Goal: Information Seeking & Learning: Learn about a topic

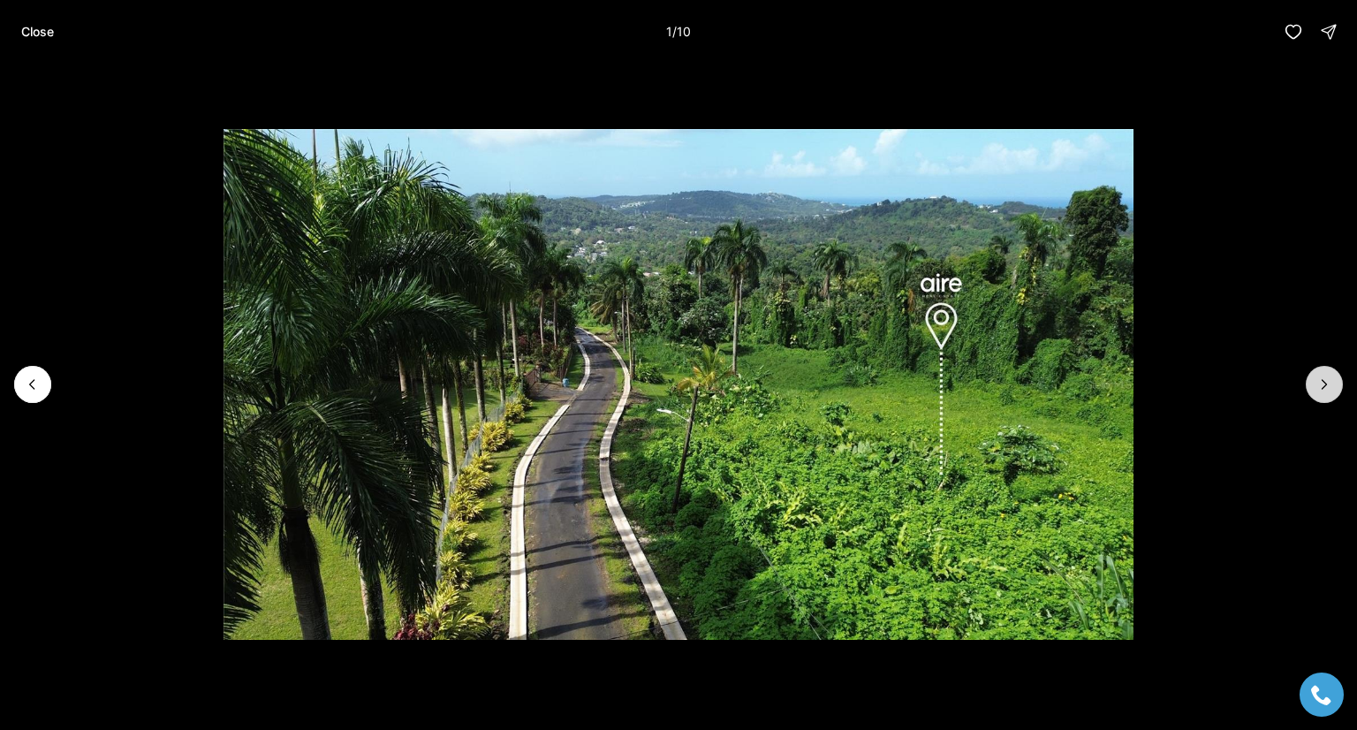
click at [1322, 386] on icon "Next slide" at bounding box center [1324, 384] width 18 height 18
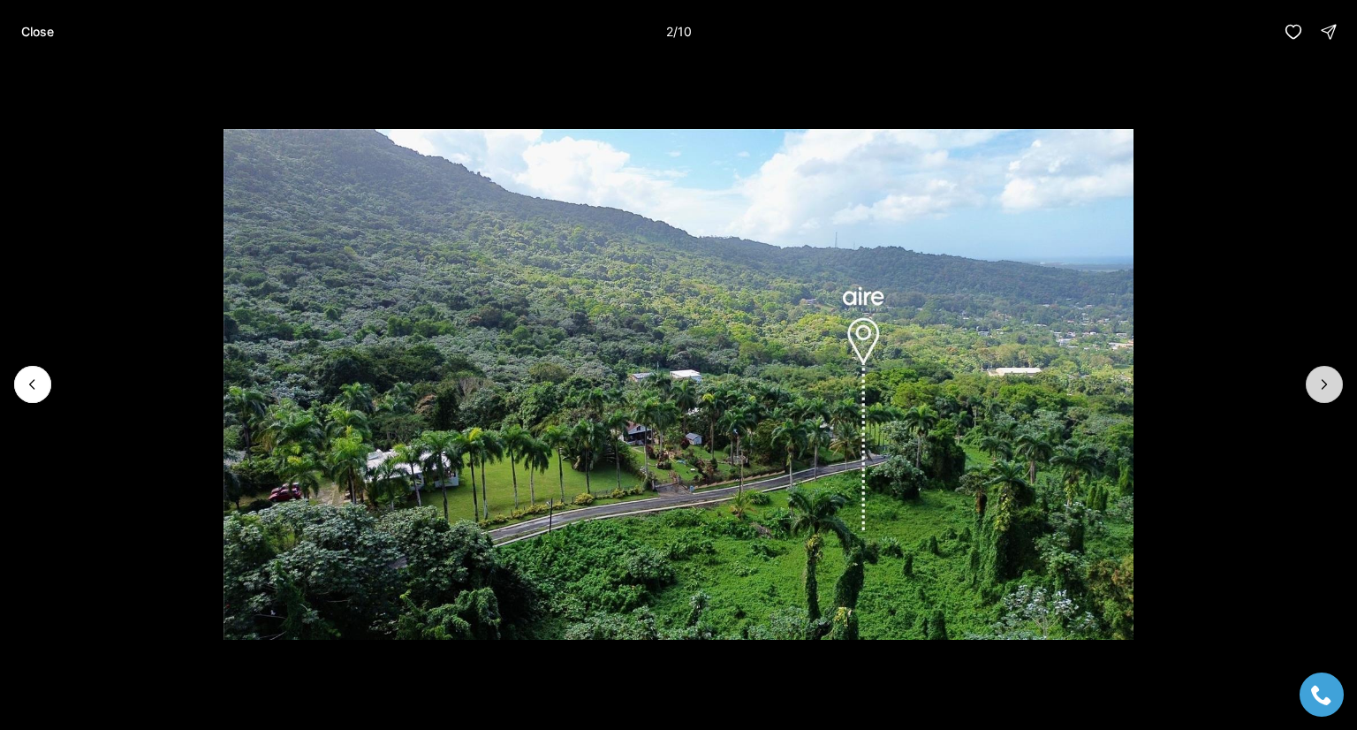
click at [1325, 382] on icon "Next slide" at bounding box center [1324, 384] width 4 height 9
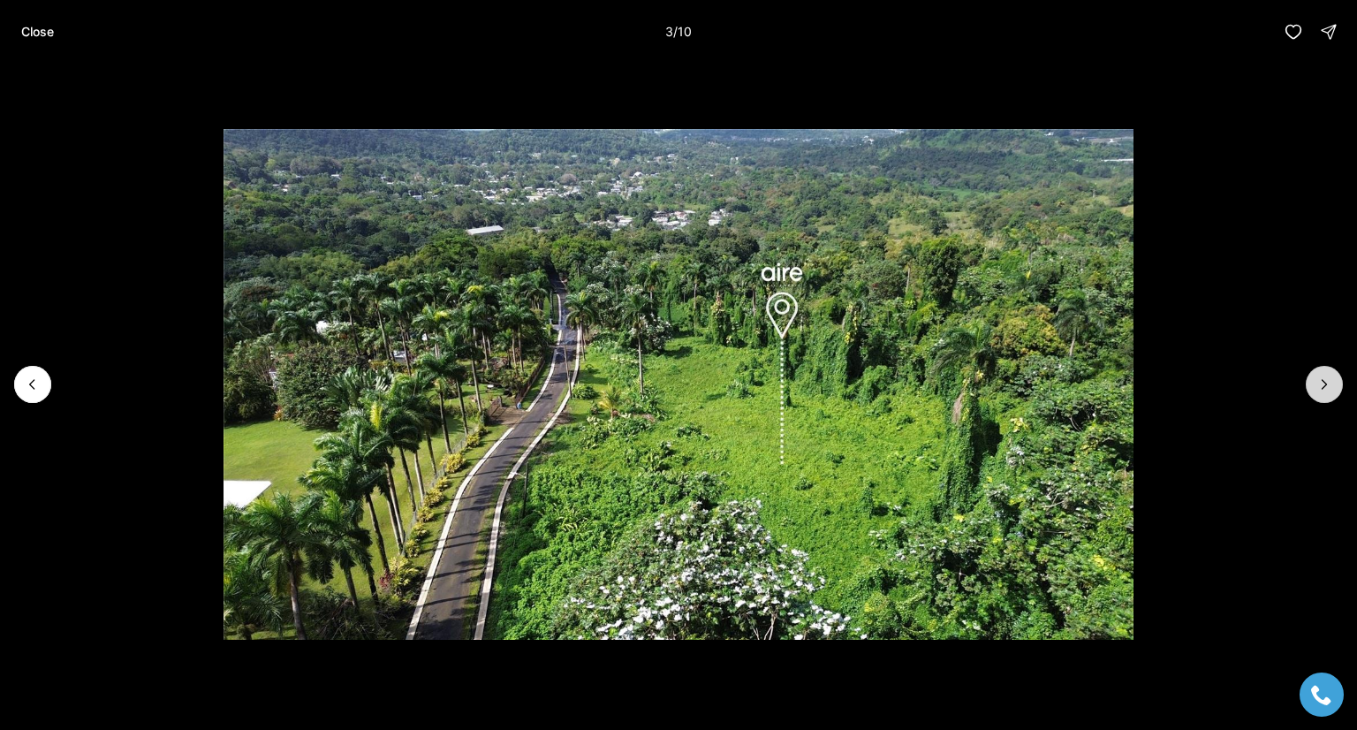
click at [1322, 382] on icon "Next slide" at bounding box center [1324, 384] width 18 height 18
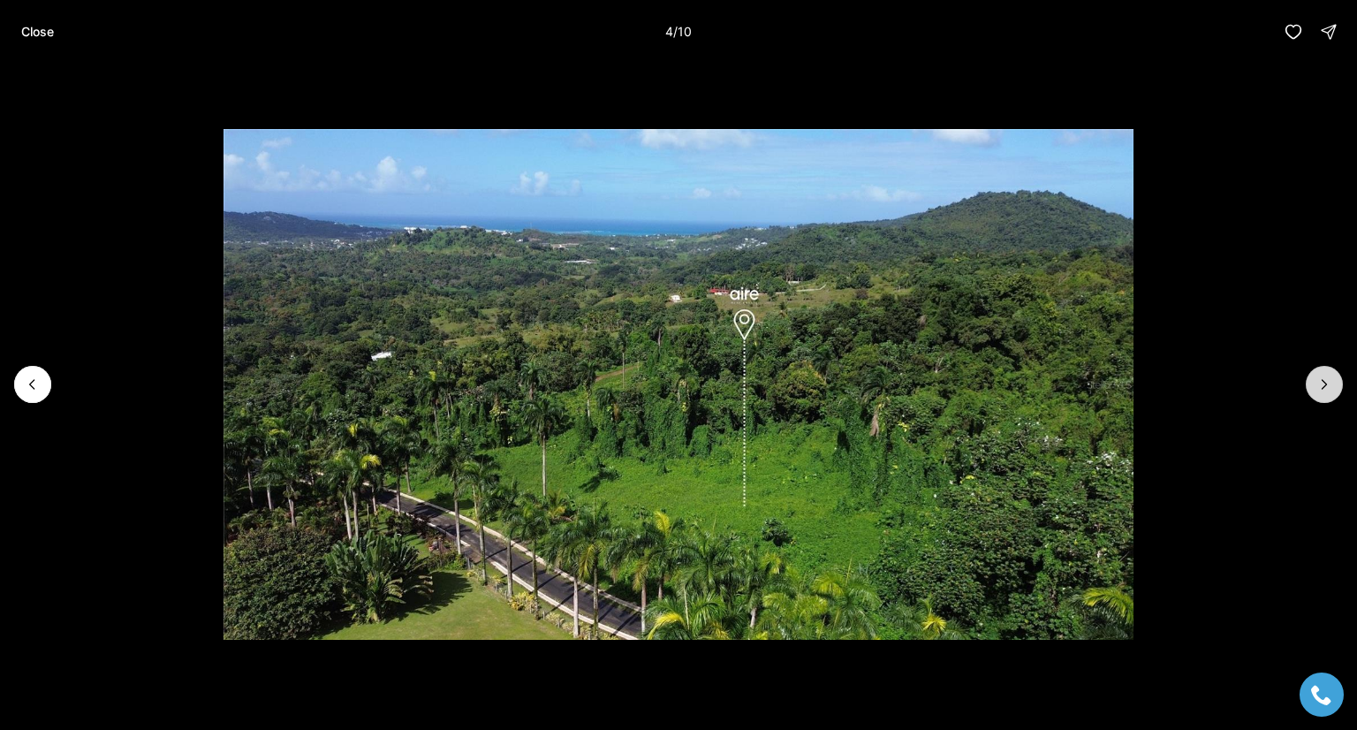
click at [1325, 381] on icon "Next slide" at bounding box center [1324, 384] width 18 height 18
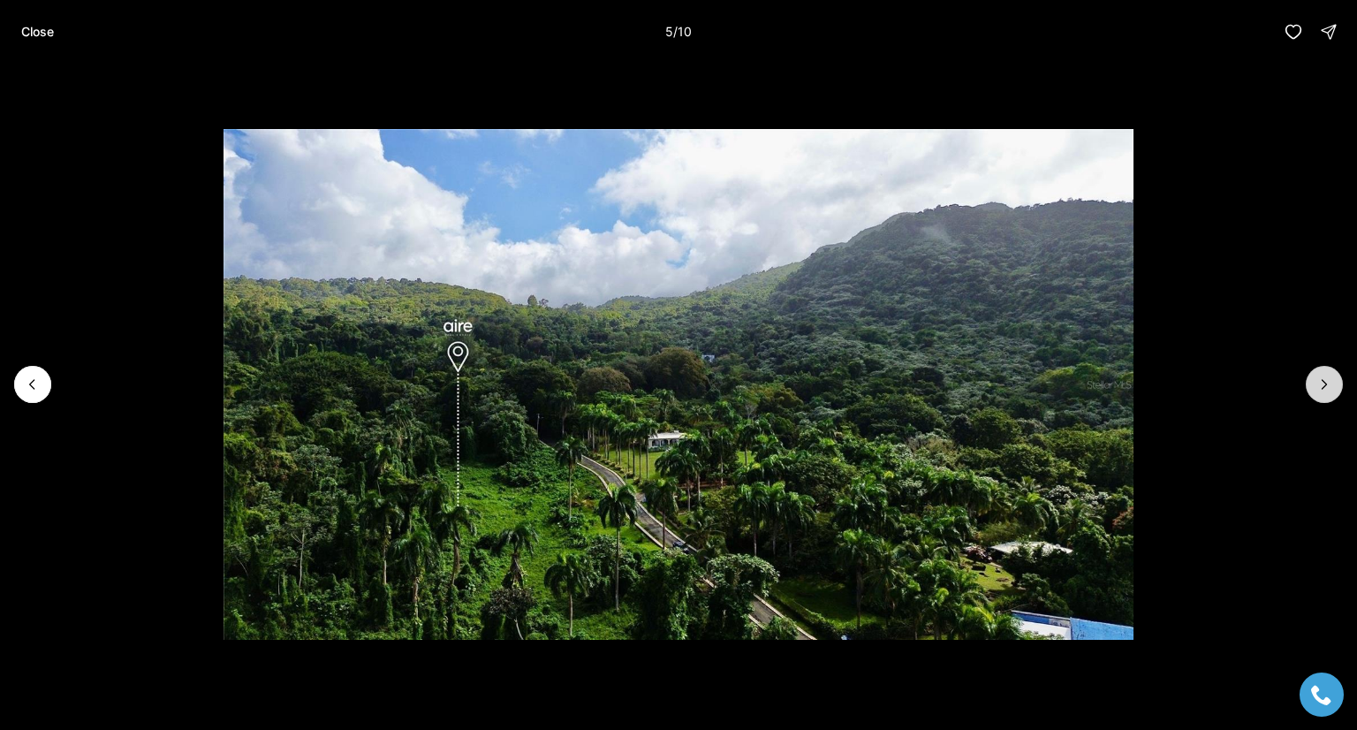
click at [1330, 381] on icon "Next slide" at bounding box center [1324, 384] width 18 height 18
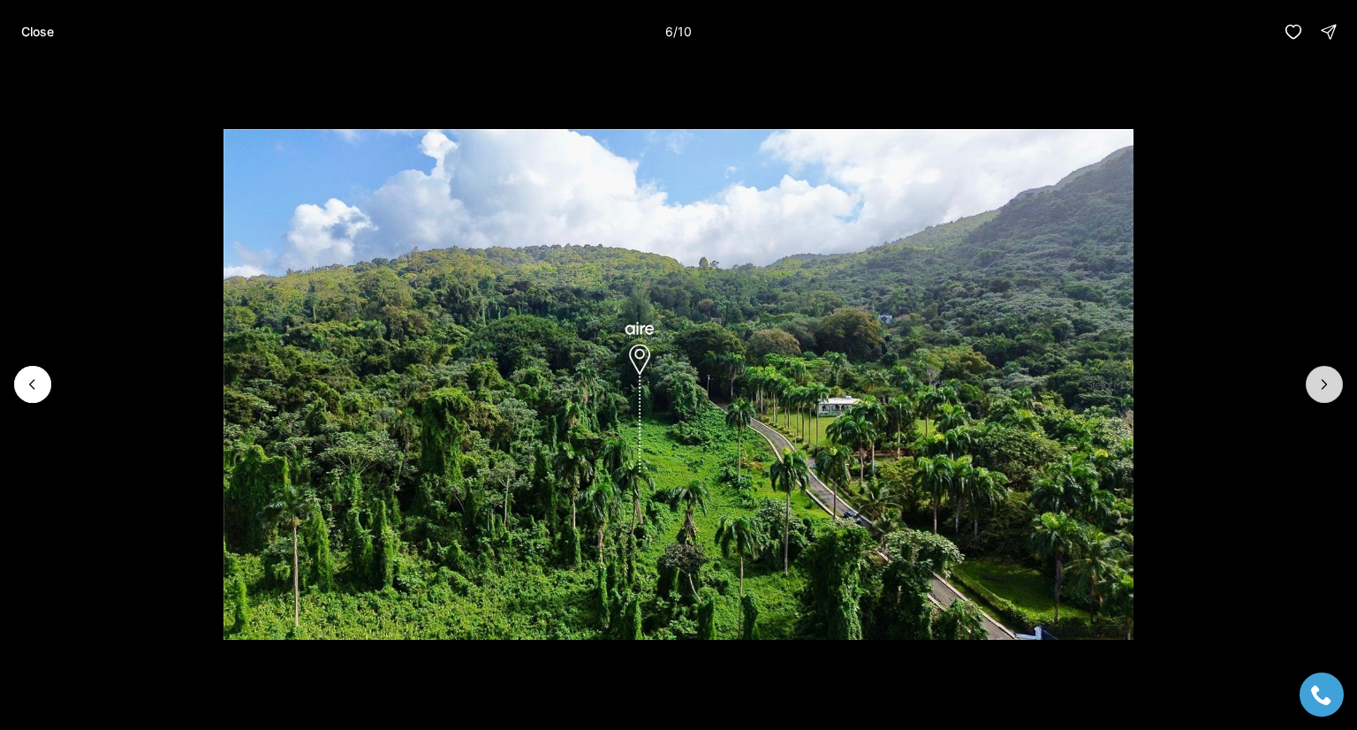
click at [1323, 382] on icon "Next slide" at bounding box center [1324, 384] width 18 height 18
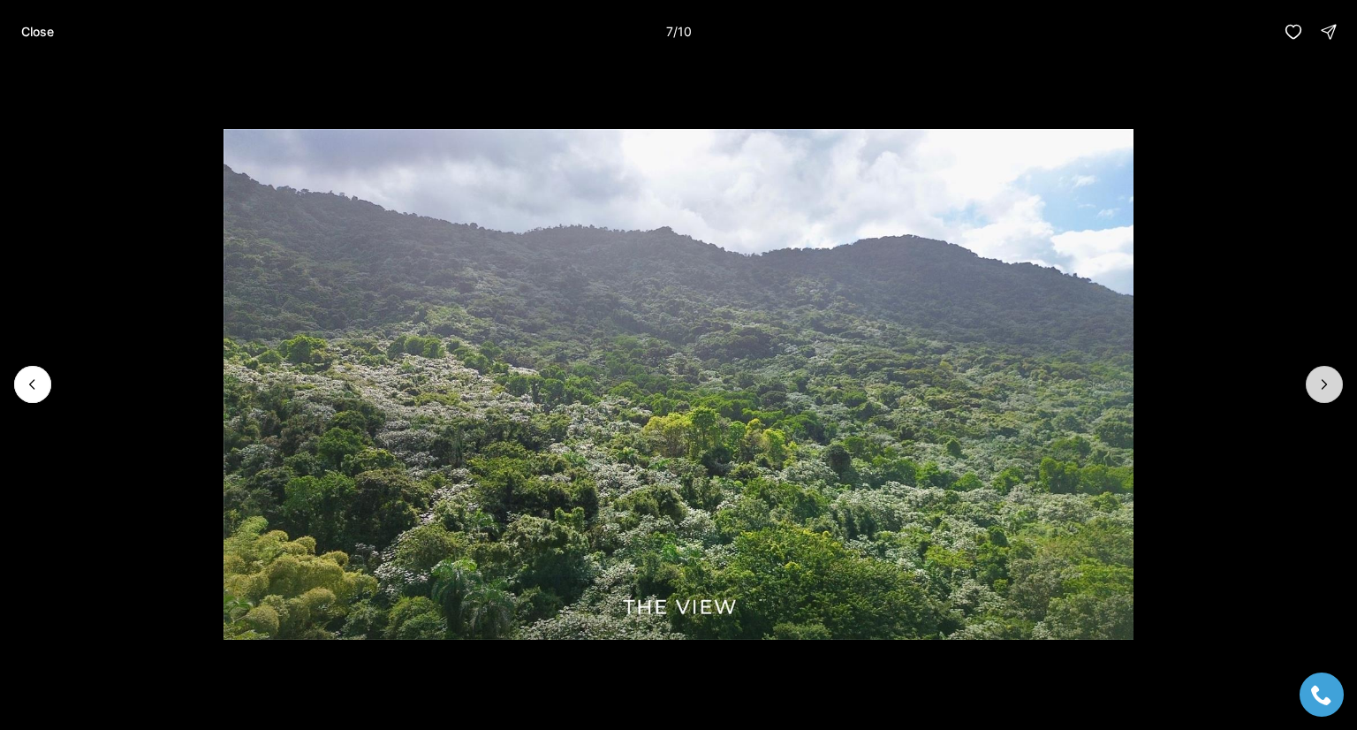
click at [1322, 382] on icon "Next slide" at bounding box center [1324, 384] width 18 height 18
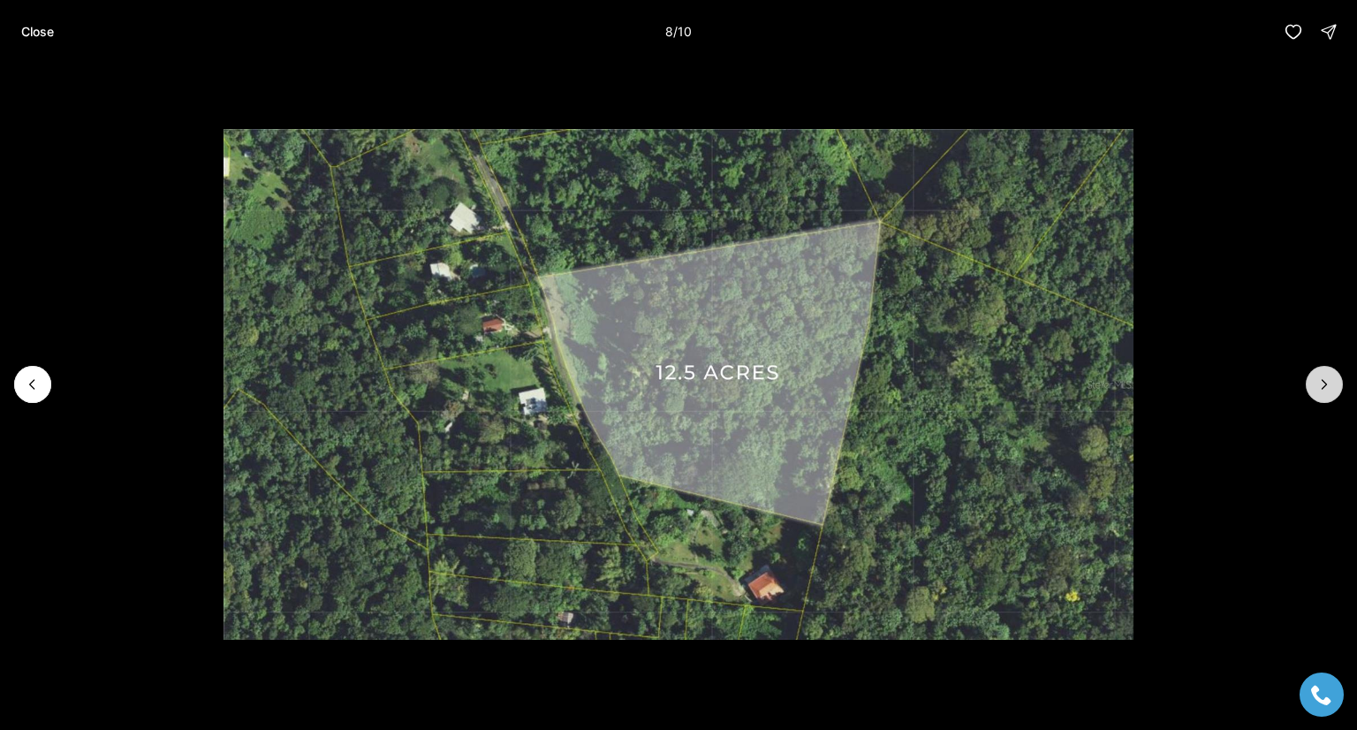
click at [1319, 382] on icon "Next slide" at bounding box center [1324, 384] width 18 height 18
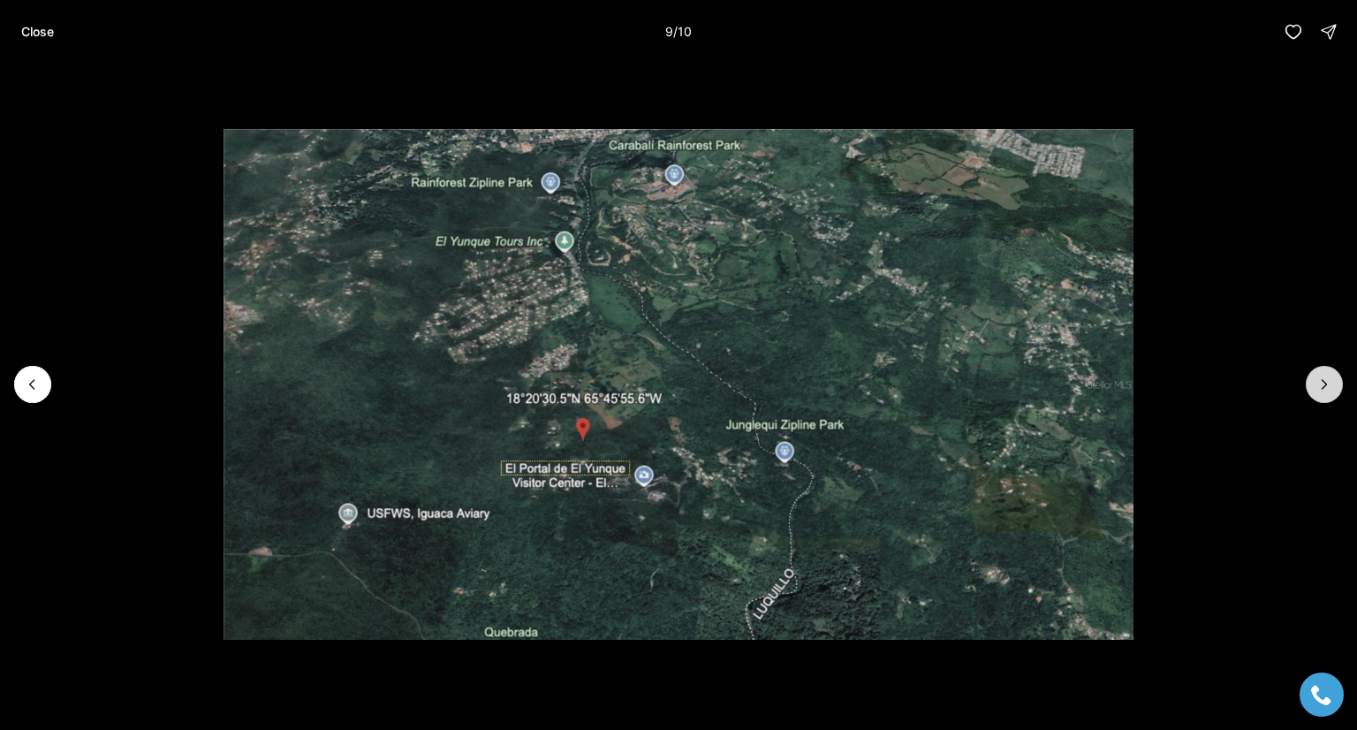
click at [1328, 379] on icon "Next slide" at bounding box center [1324, 384] width 18 height 18
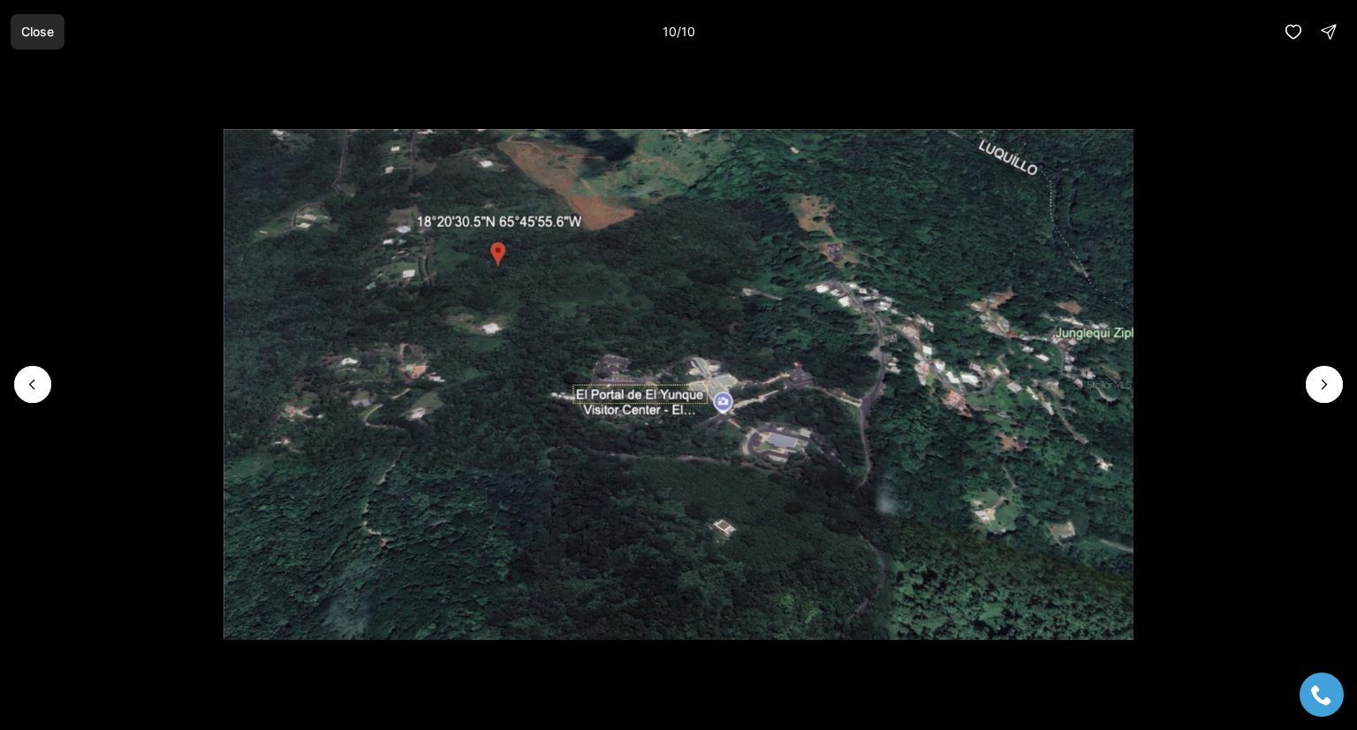
click at [38, 28] on p "Close" at bounding box center [37, 32] width 33 height 14
